Goal: Task Accomplishment & Management: Complete application form

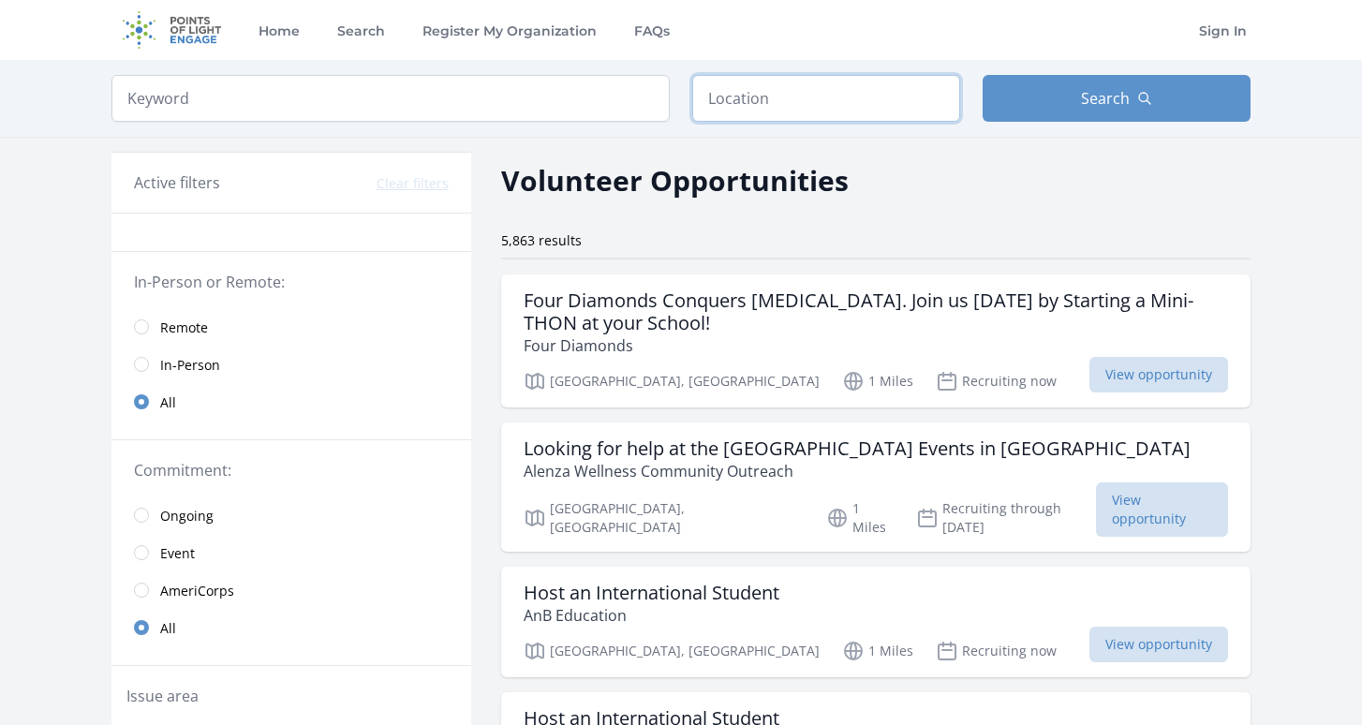
click at [783, 108] on input "text" at bounding box center [826, 98] width 268 height 47
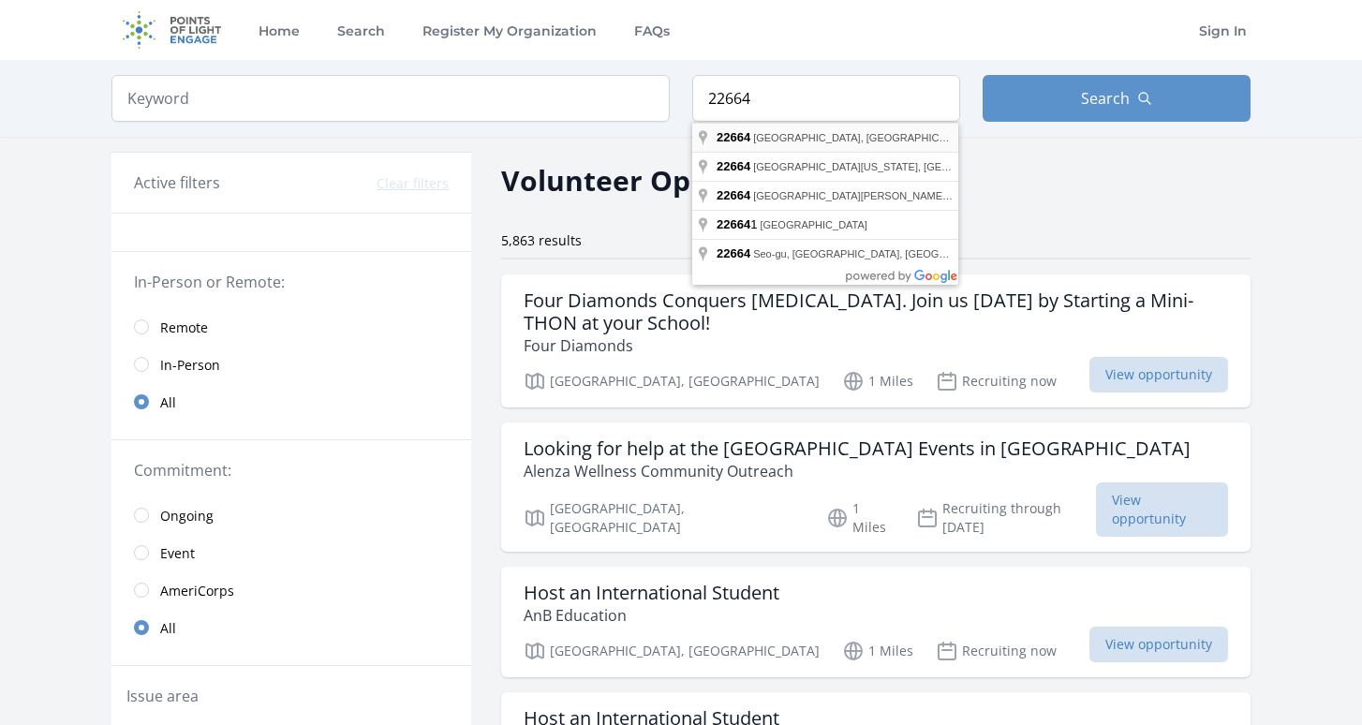
type input "[GEOGRAPHIC_DATA], [GEOGRAPHIC_DATA]"
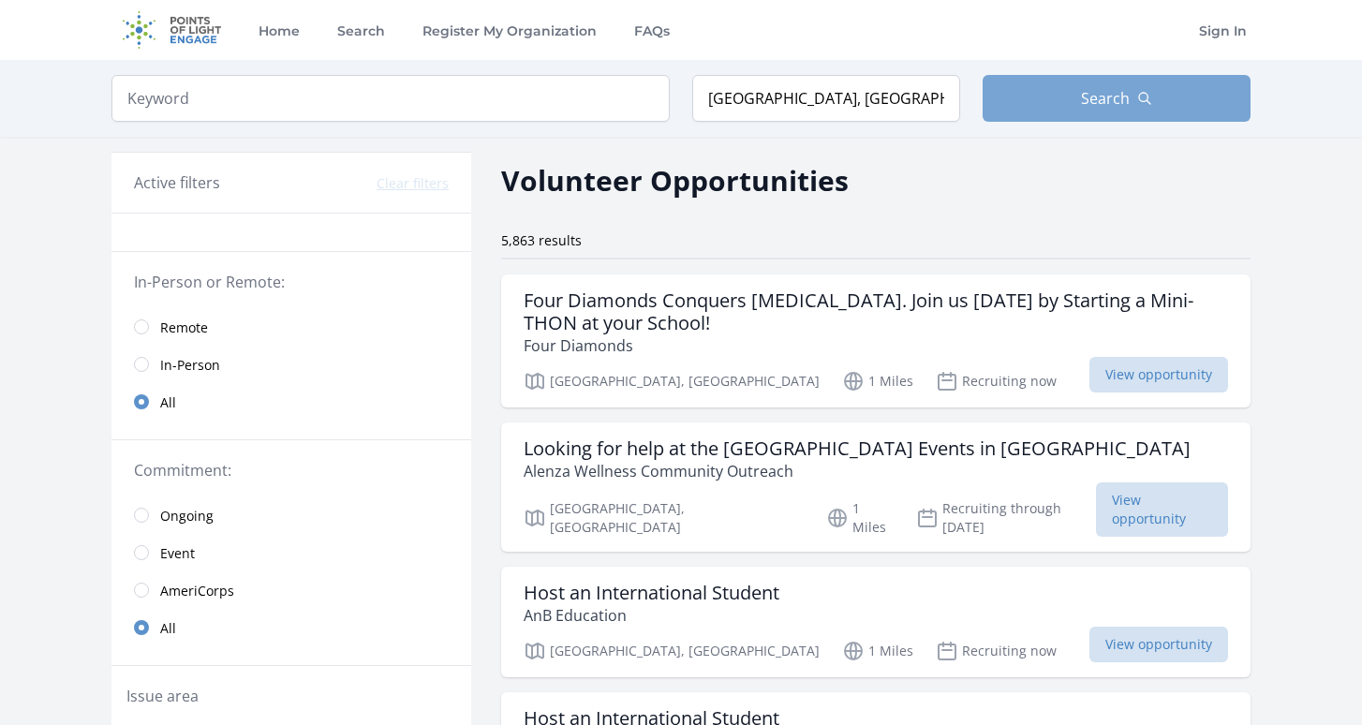
click at [1076, 90] on button "Search" at bounding box center [1117, 98] width 268 height 47
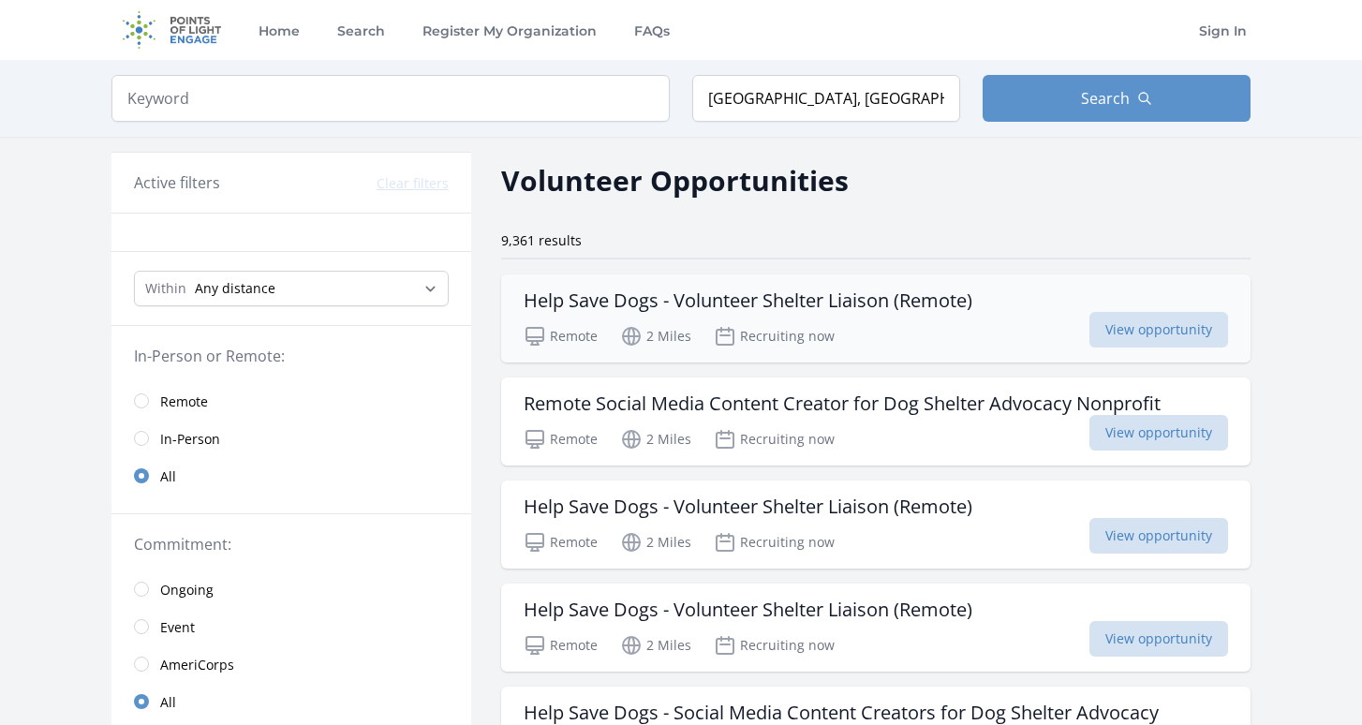
click at [936, 308] on h3 "Help Save Dogs - Volunteer Shelter Liaison (Remote)" at bounding box center [748, 300] width 449 height 22
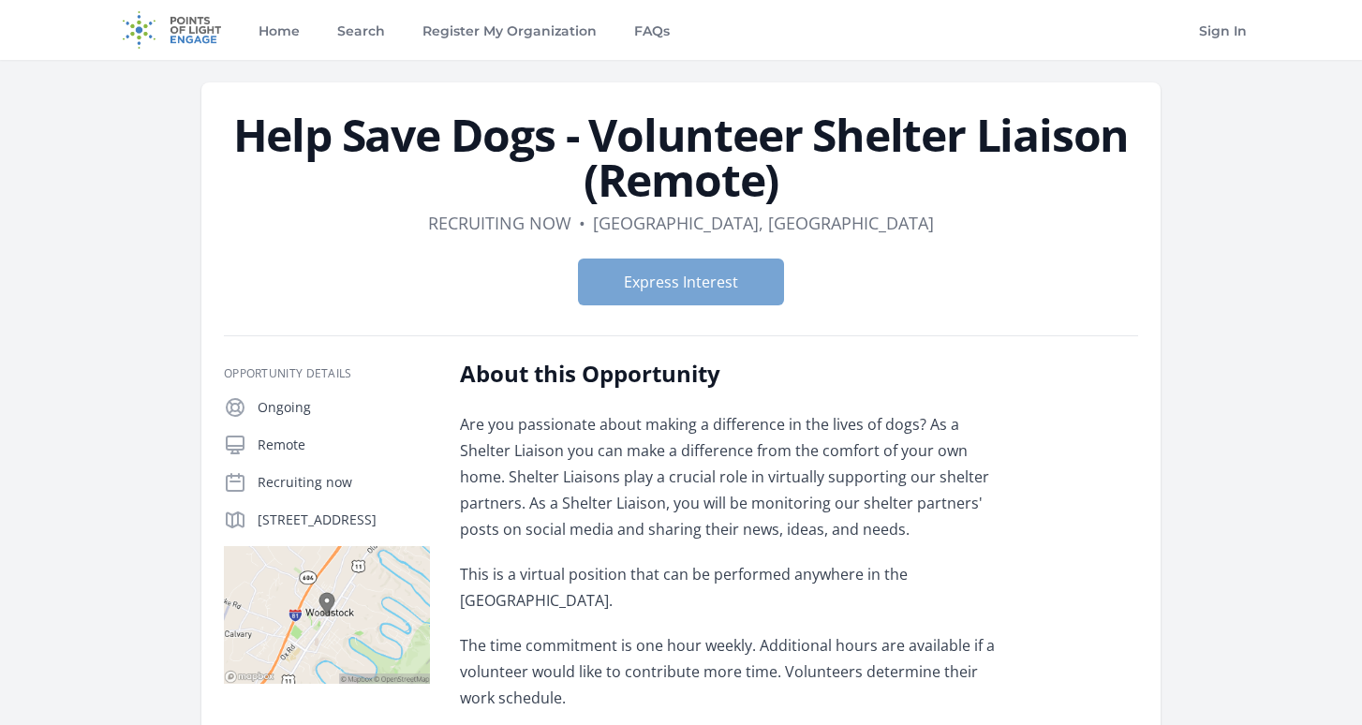
click at [687, 286] on button "Express Interest" at bounding box center [681, 282] width 206 height 47
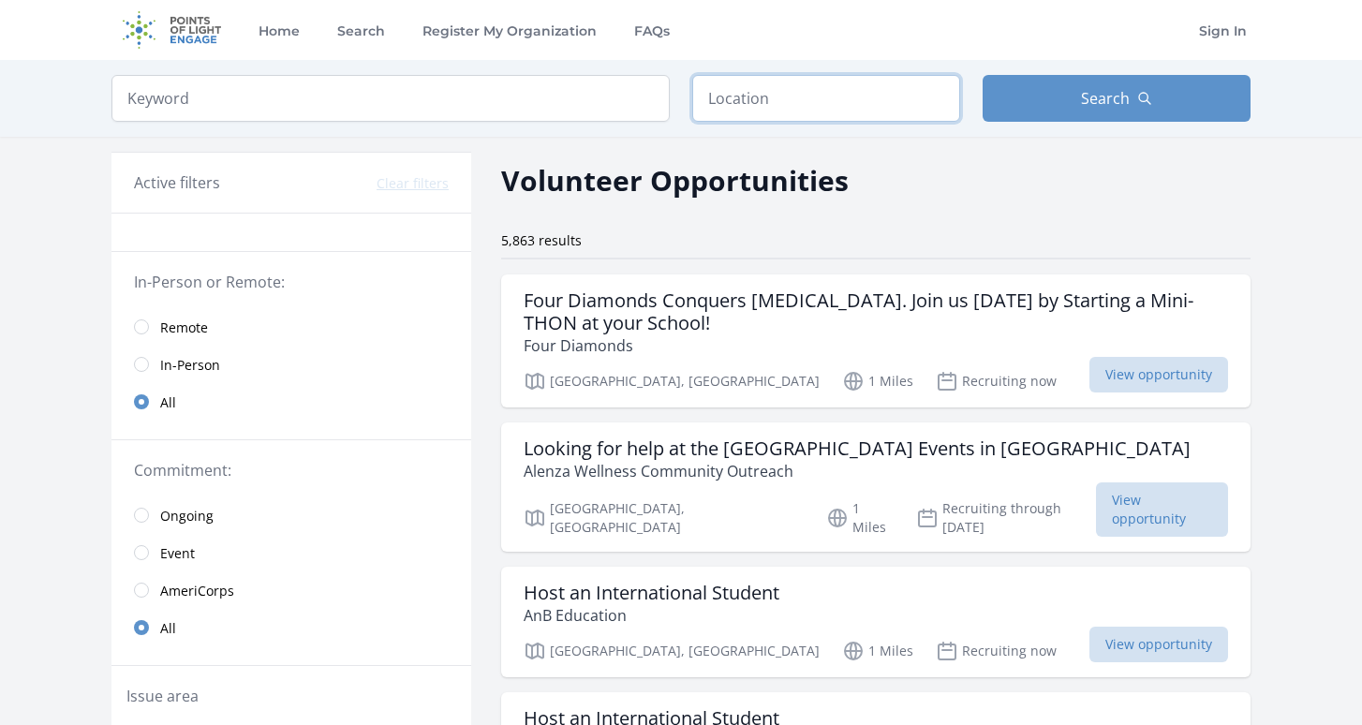
click at [844, 96] on input "text" at bounding box center [826, 98] width 268 height 47
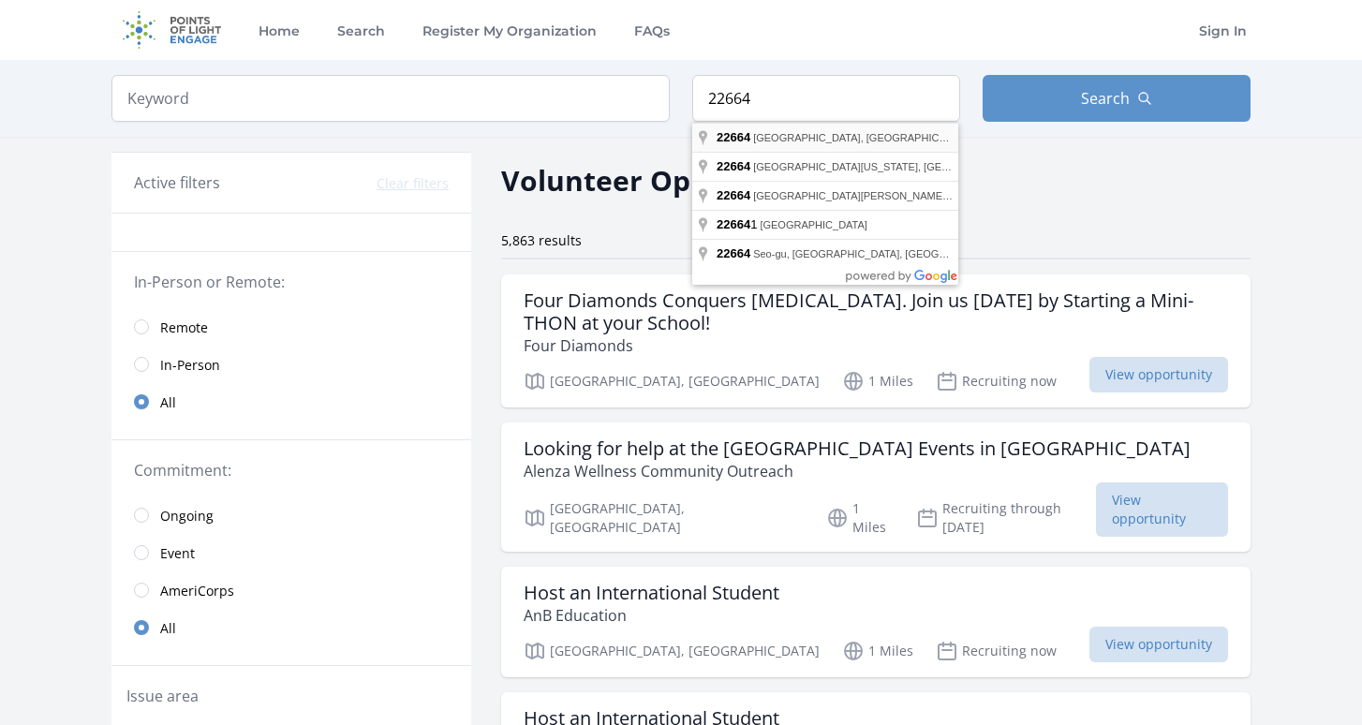
type input "[GEOGRAPHIC_DATA], [GEOGRAPHIC_DATA]"
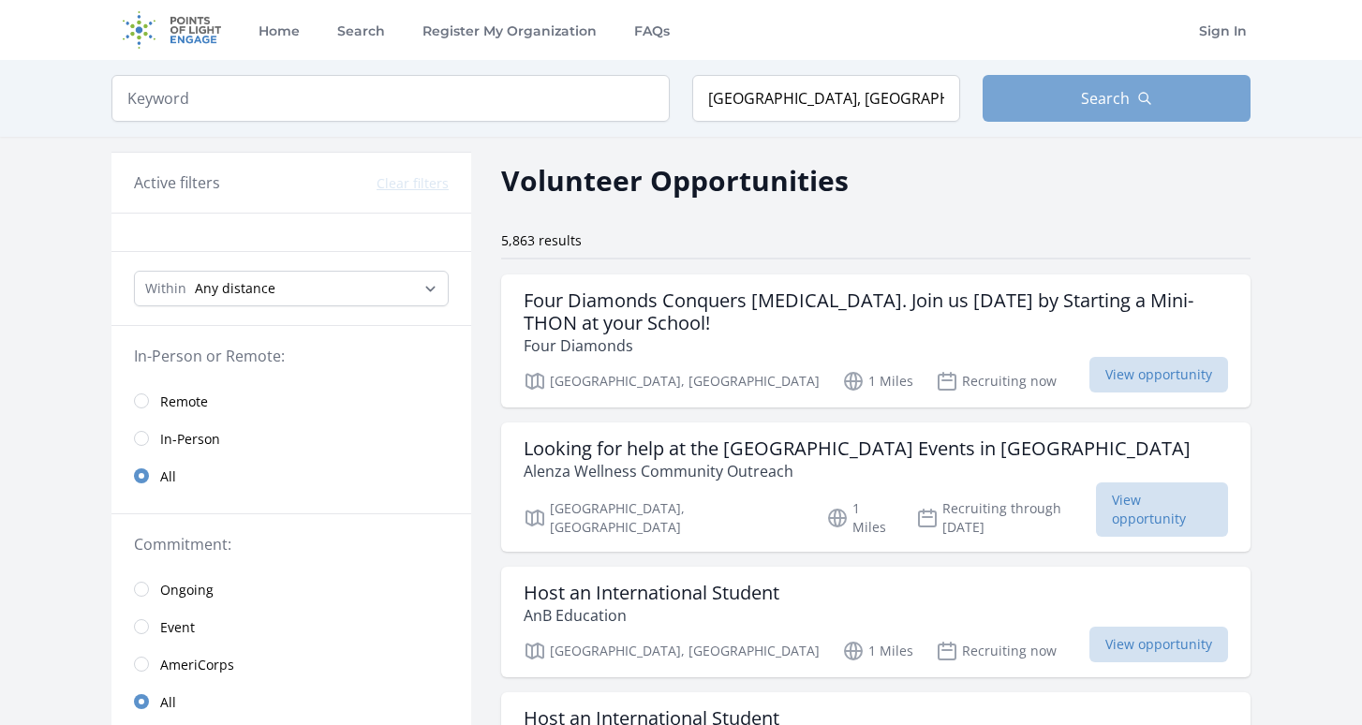
click at [1033, 96] on button "Search" at bounding box center [1117, 98] width 268 height 47
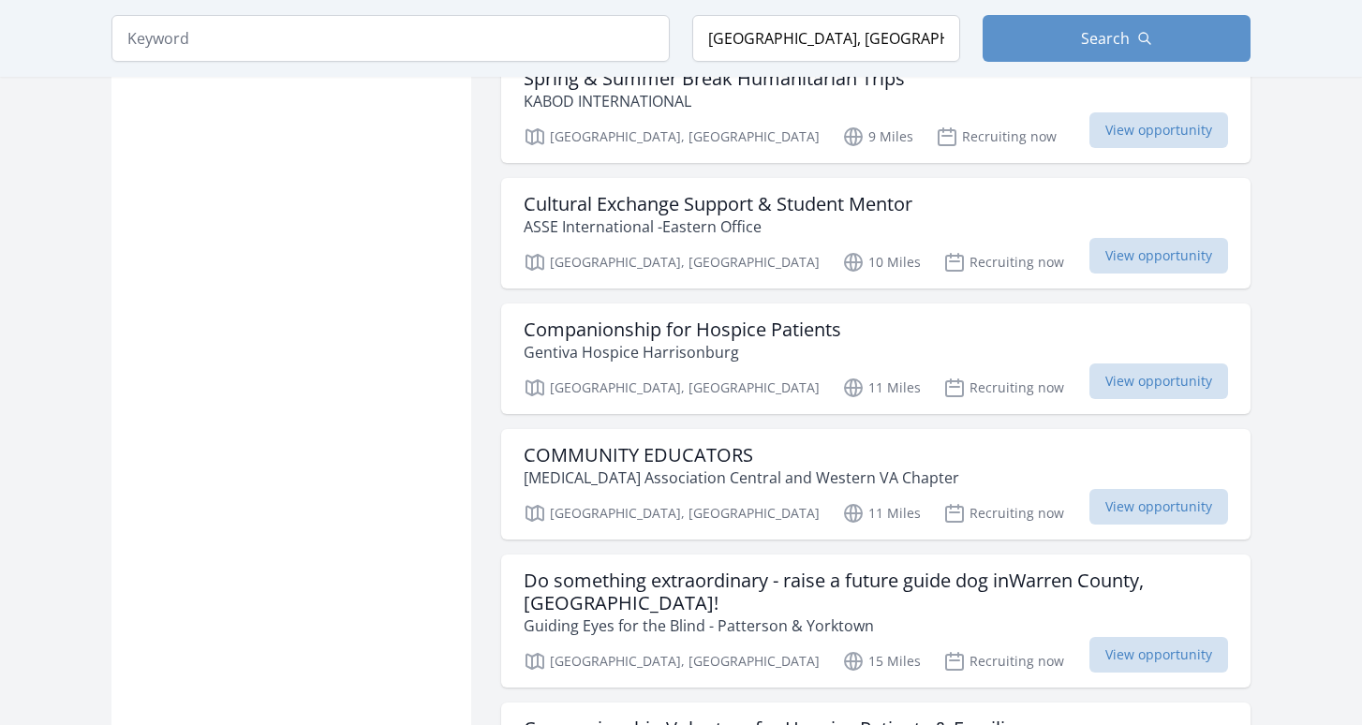
scroll to position [1651, 1]
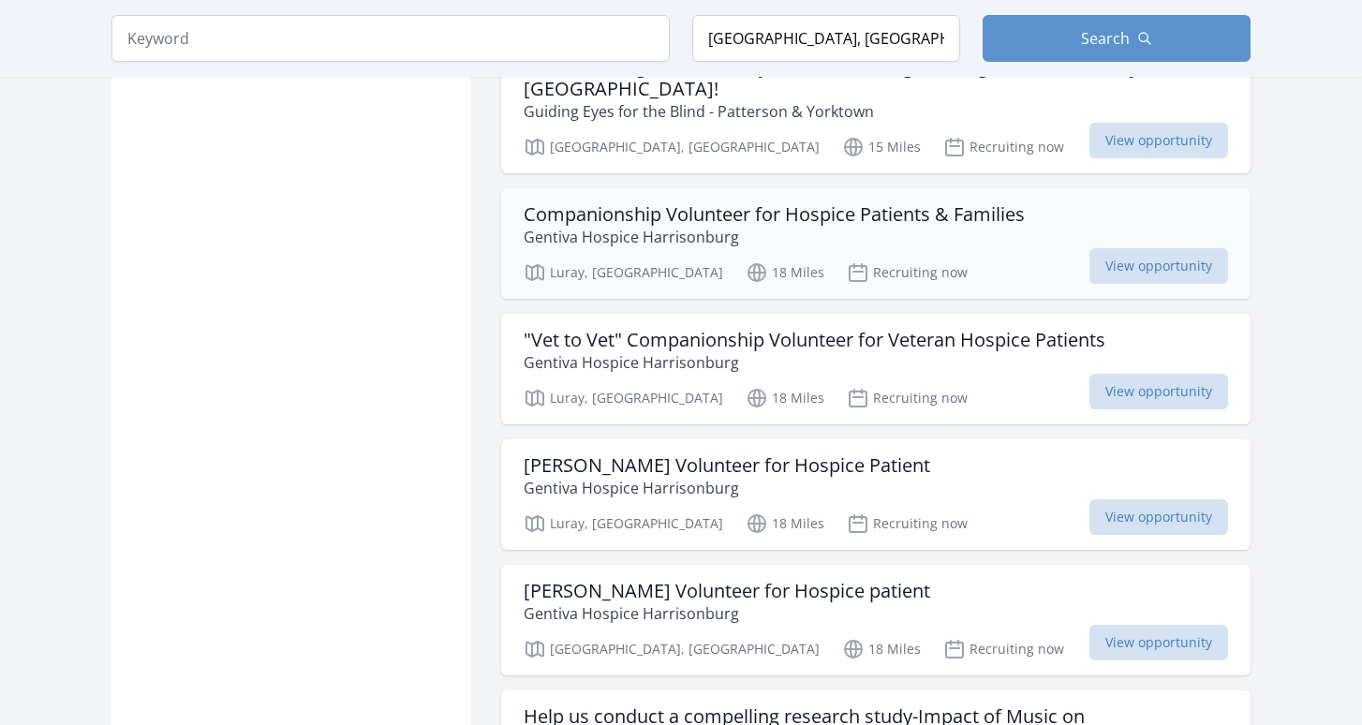
scroll to position [2154, 0]
